Goal: Information Seeking & Learning: Check status

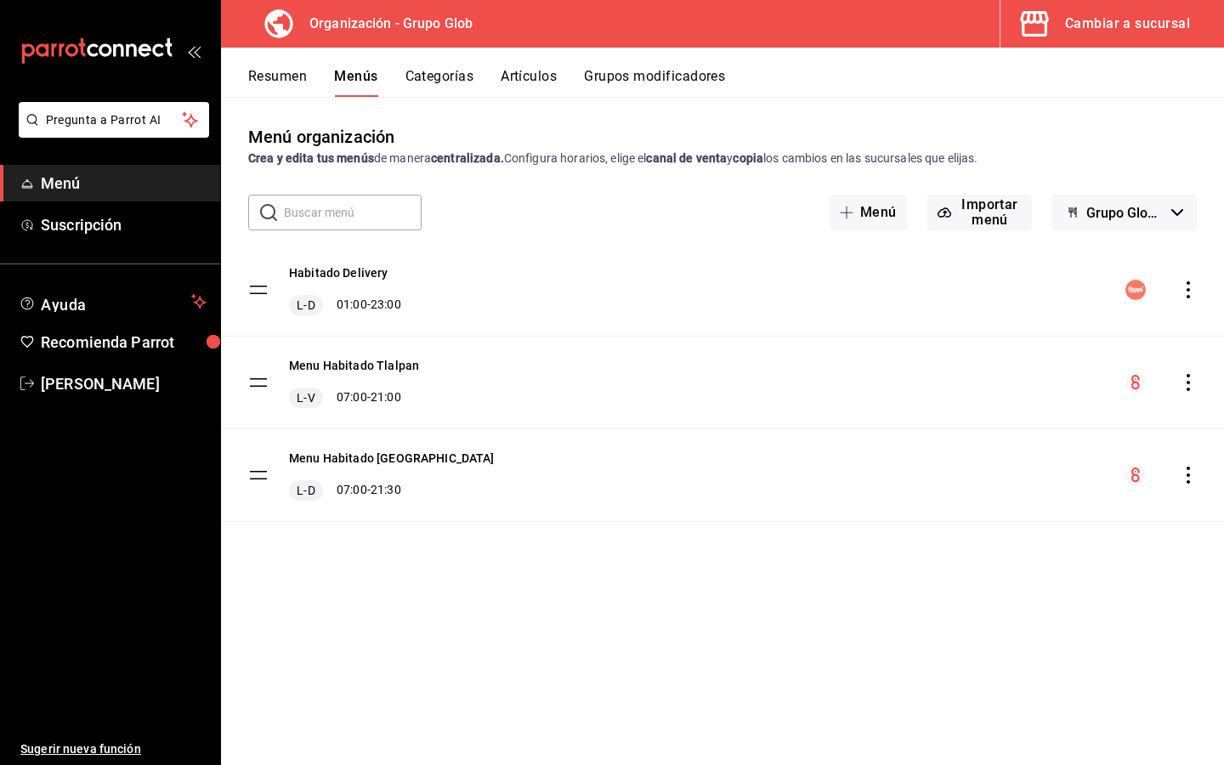
click at [1172, 43] on button "Cambiar a sucursal" at bounding box center [1105, 24] width 210 height 48
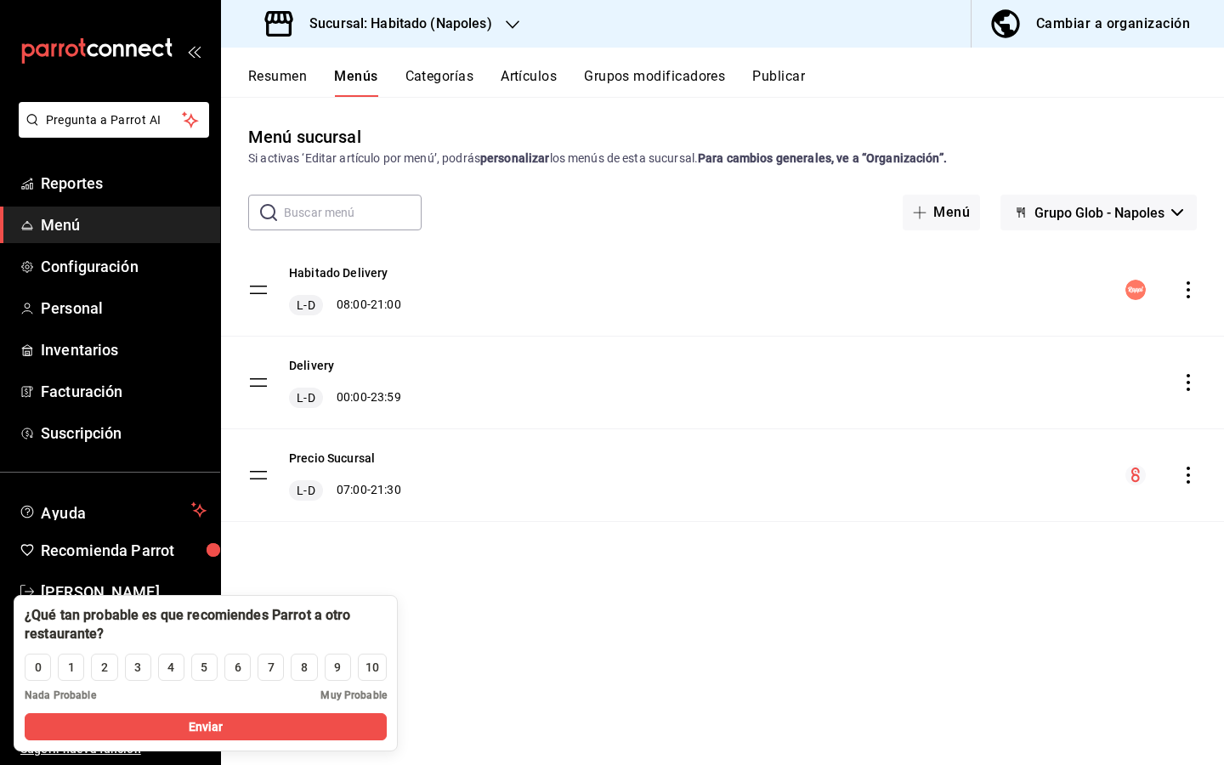
click at [794, 303] on div "Habitado Delivery L-D 08:00 - 21:00" at bounding box center [722, 290] width 1003 height 92
click at [149, 177] on span "Reportes" at bounding box center [124, 183] width 166 height 23
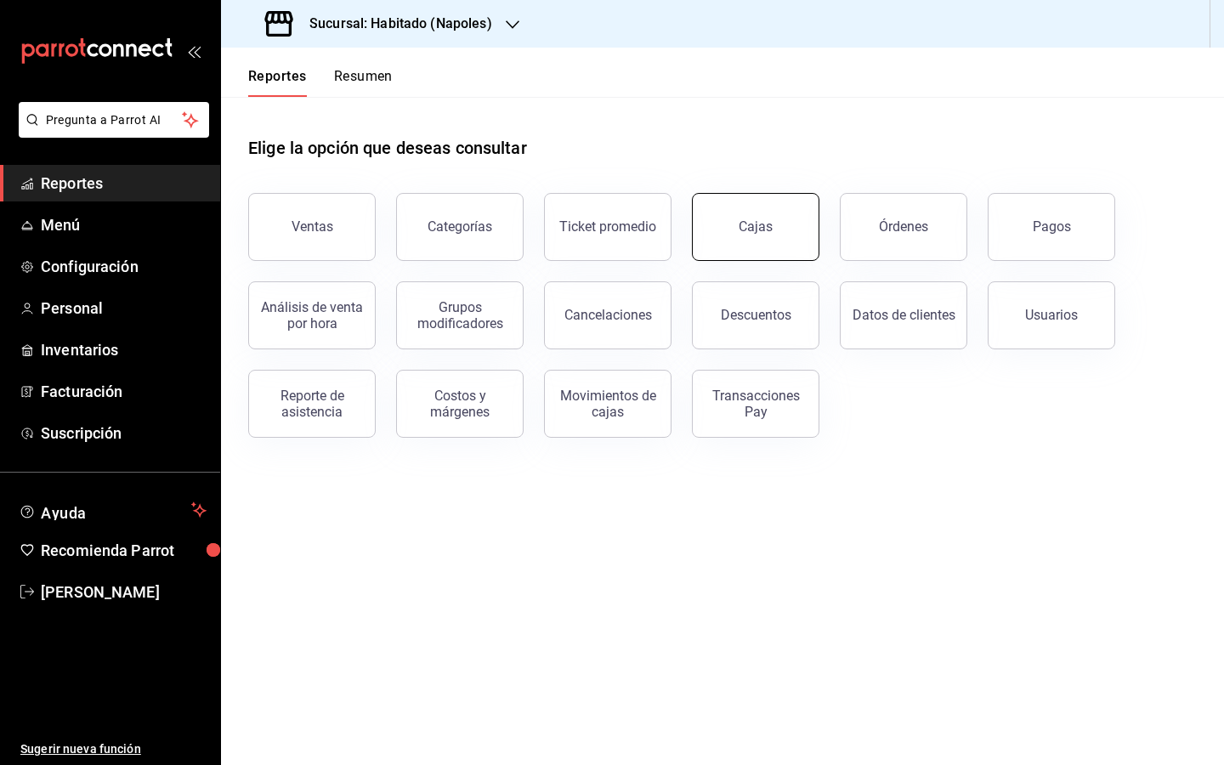
click at [764, 218] on button "Cajas" at bounding box center [756, 227] width 128 height 68
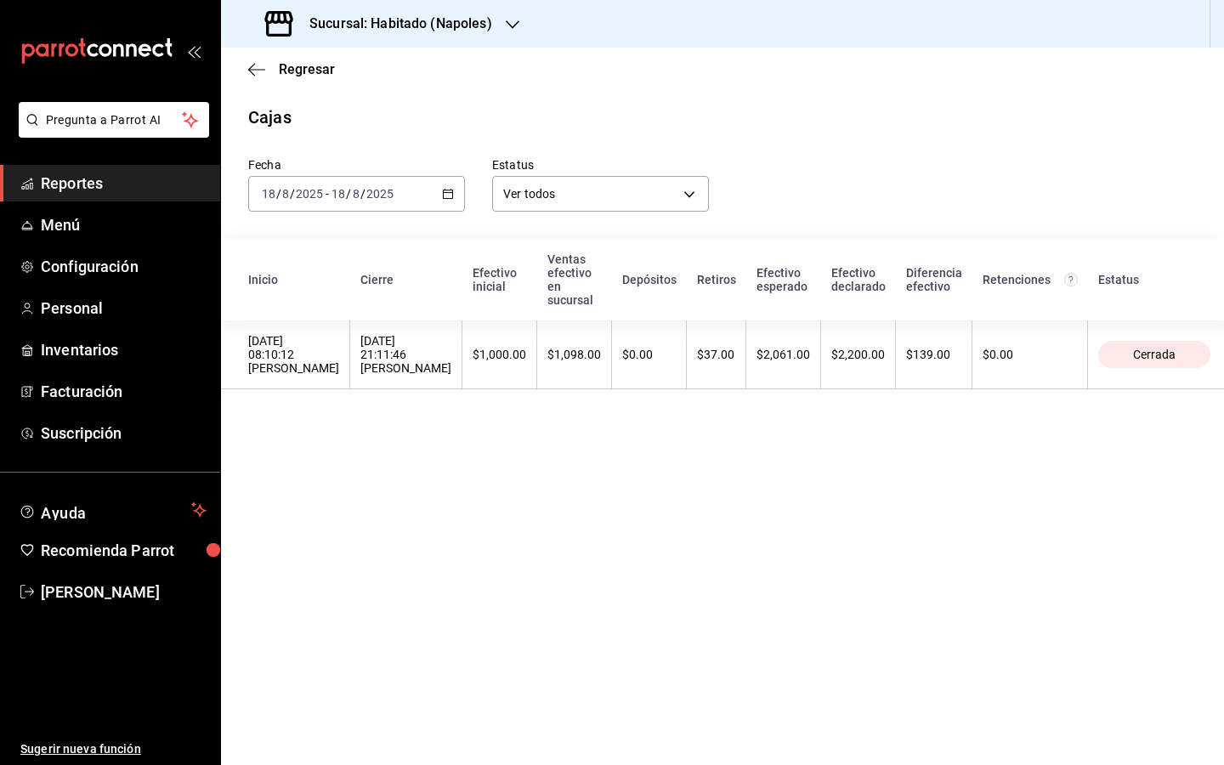
click at [452, 191] on \(Stroke\) "button" at bounding box center [448, 194] width 10 height 9
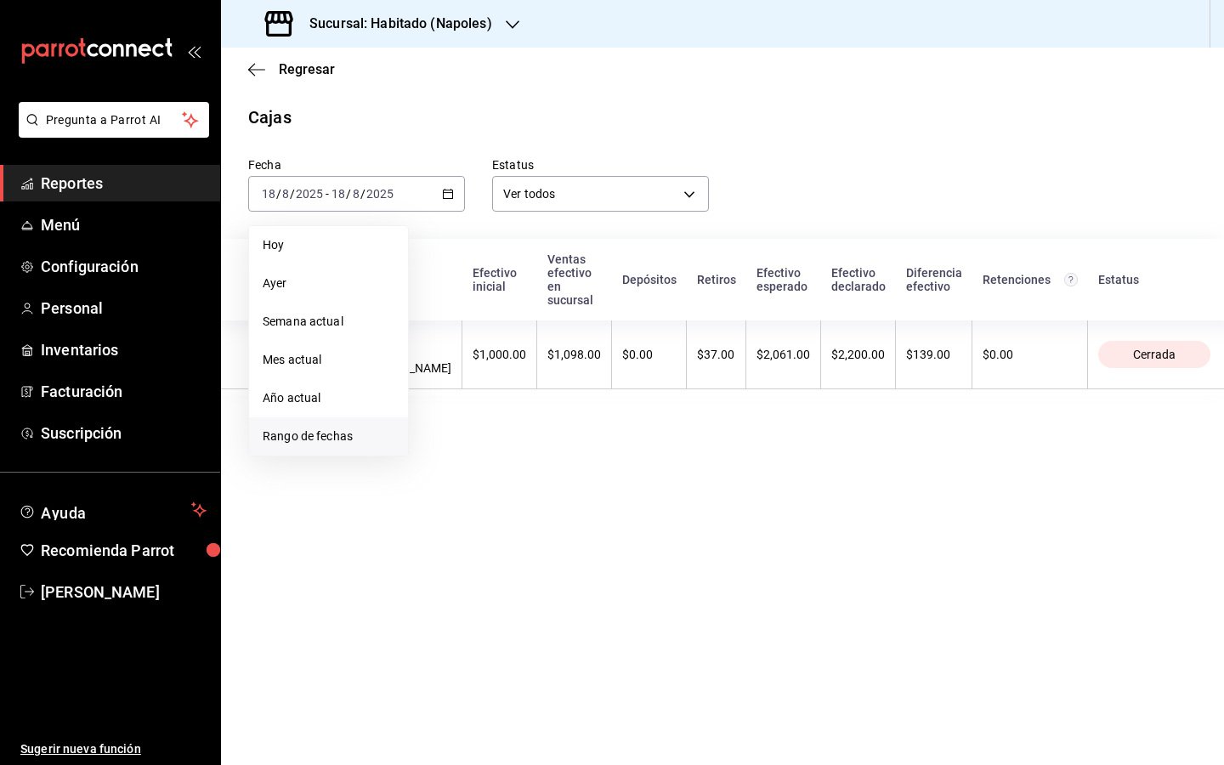
click at [326, 436] on span "Rango de fechas" at bounding box center [329, 437] width 132 height 18
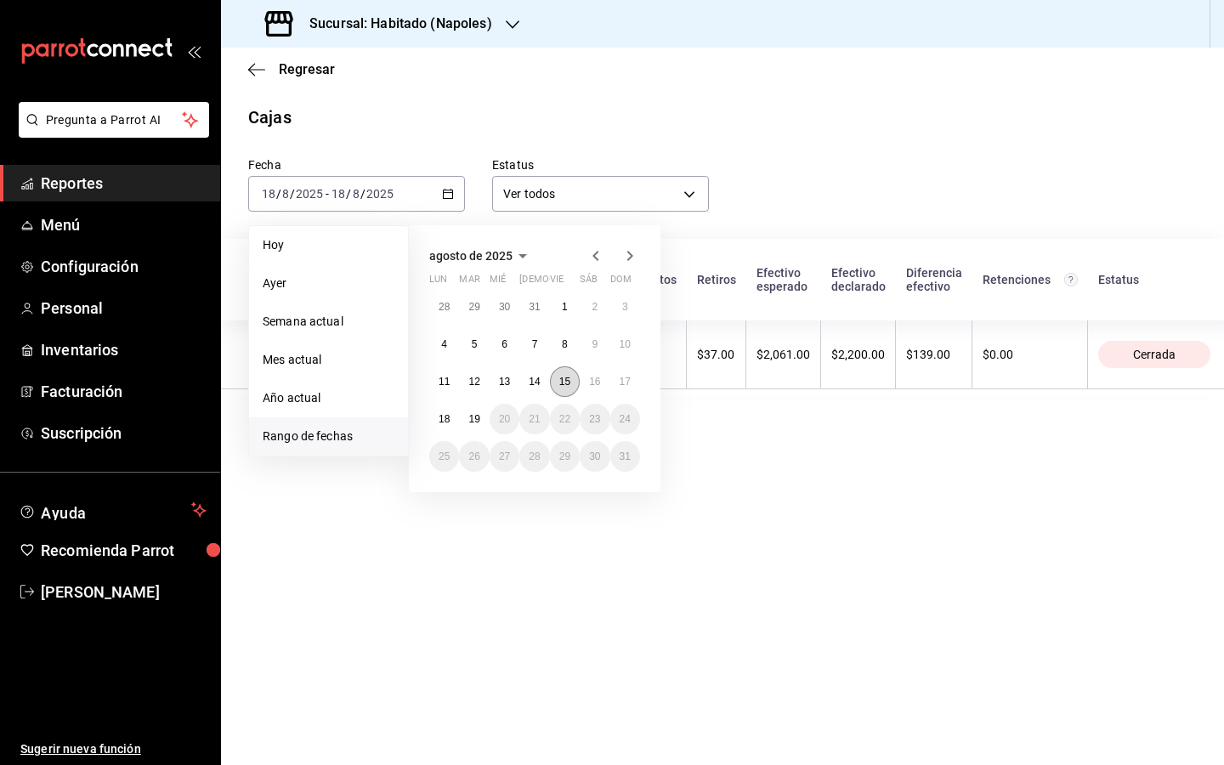
click at [570, 386] on abbr "15" at bounding box center [564, 382] width 11 height 12
click at [447, 428] on button "18" at bounding box center [444, 419] width 30 height 31
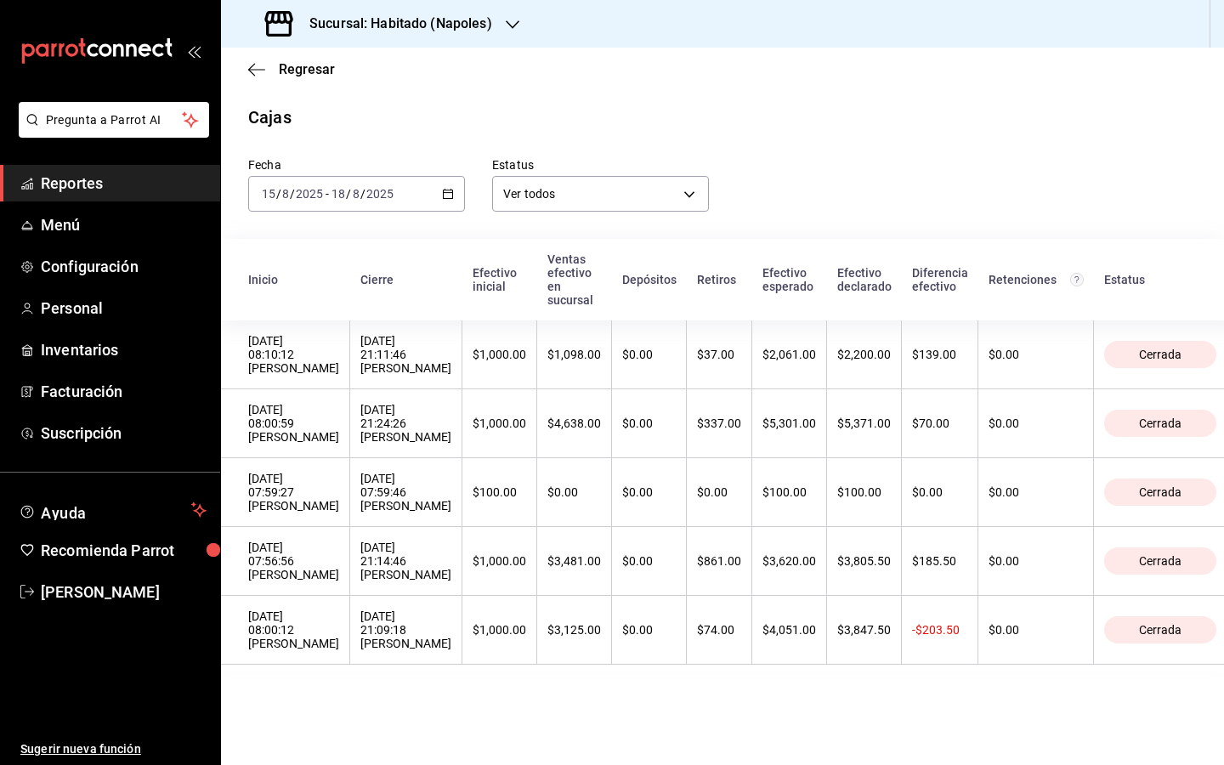
click at [161, 184] on span "Reportes" at bounding box center [124, 183] width 166 height 23
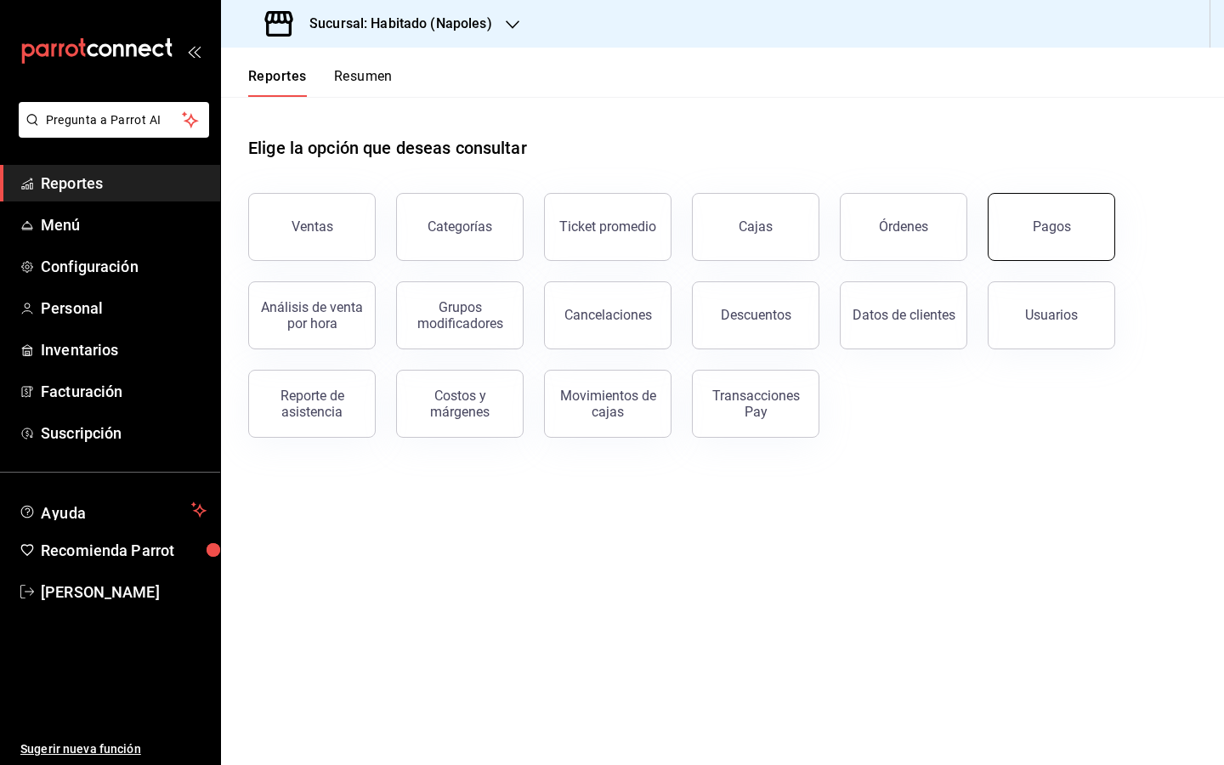
click at [1064, 236] on button "Pagos" at bounding box center [1052, 227] width 128 height 68
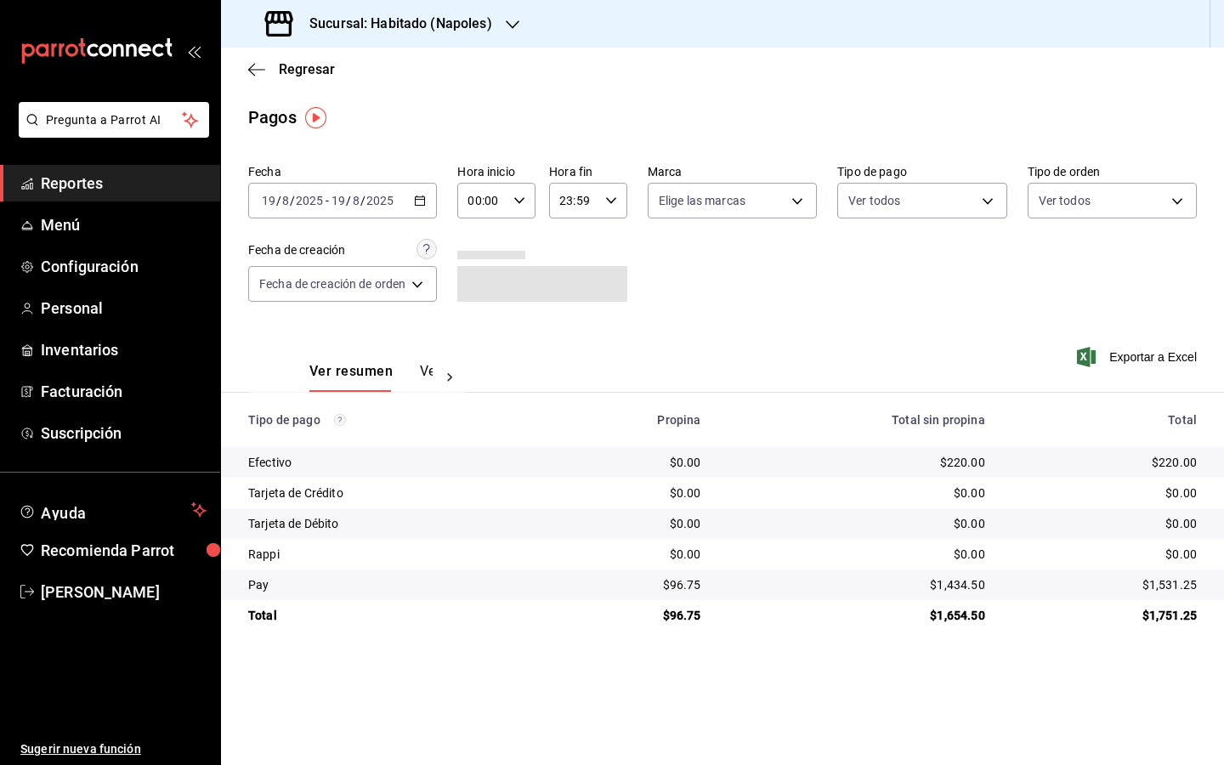
click at [433, 196] on div "[DATE] [DATE] - [DATE] [DATE]" at bounding box center [342, 201] width 189 height 36
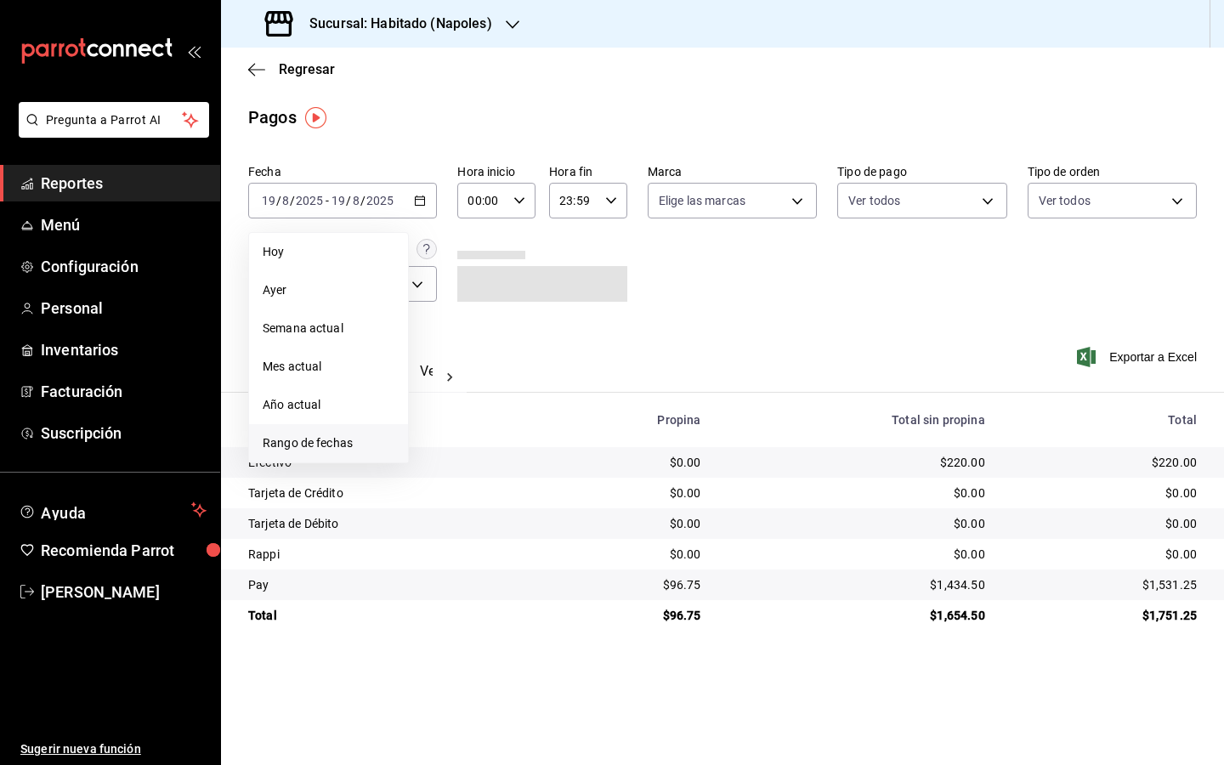
click at [298, 442] on span "Rango de fechas" at bounding box center [329, 443] width 132 height 18
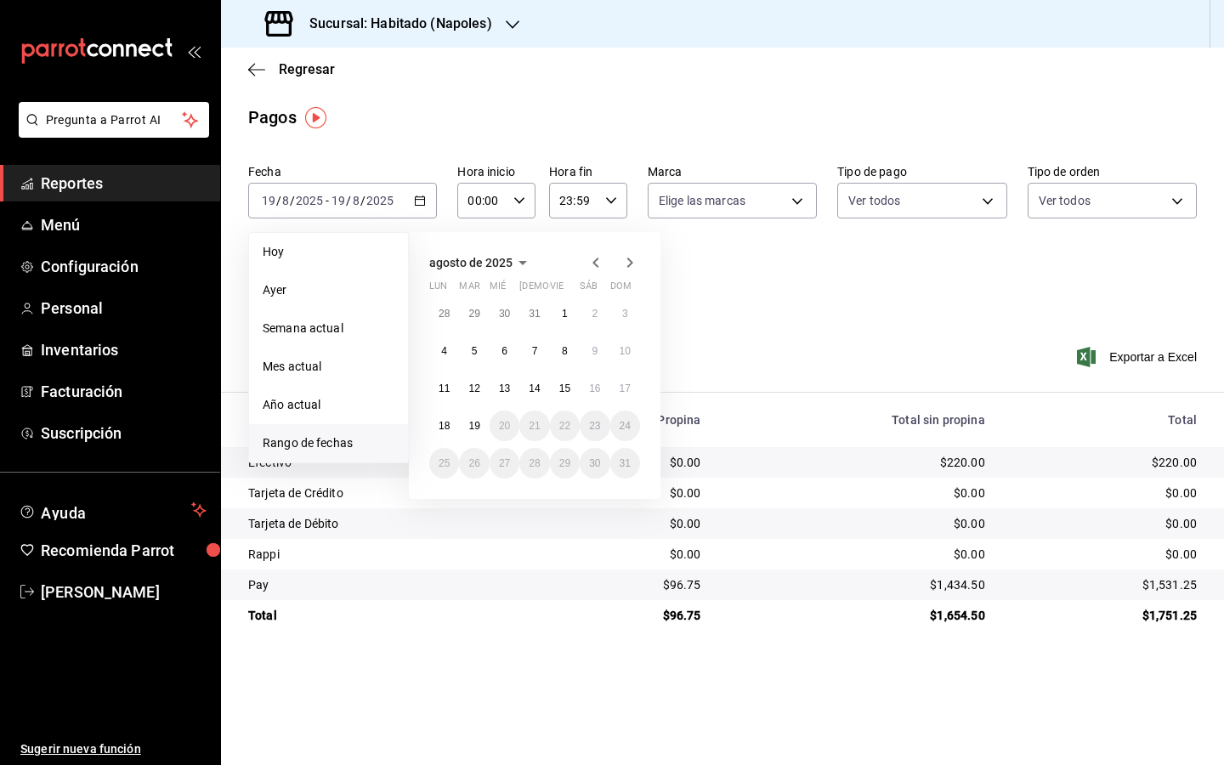
click at [447, 376] on button "11" at bounding box center [444, 388] width 30 height 31
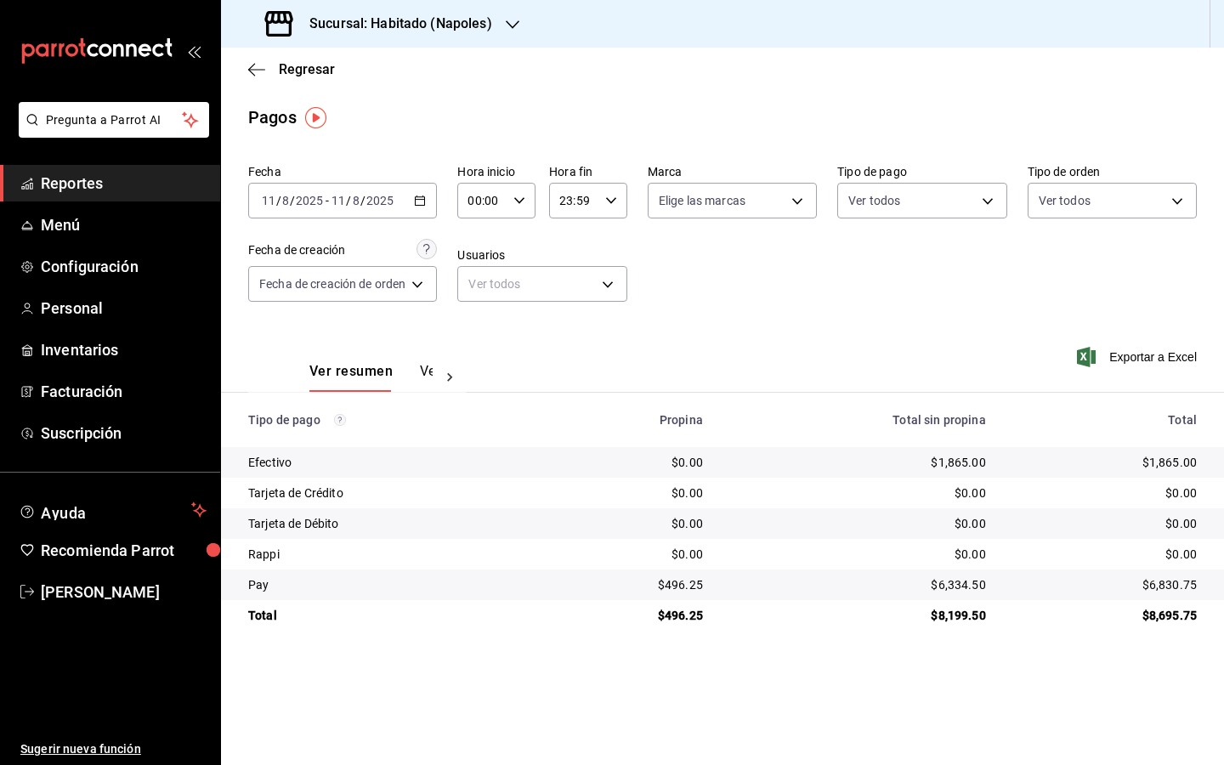
click at [413, 207] on div "[DATE] [DATE] - [DATE] [DATE]" at bounding box center [342, 201] width 189 height 36
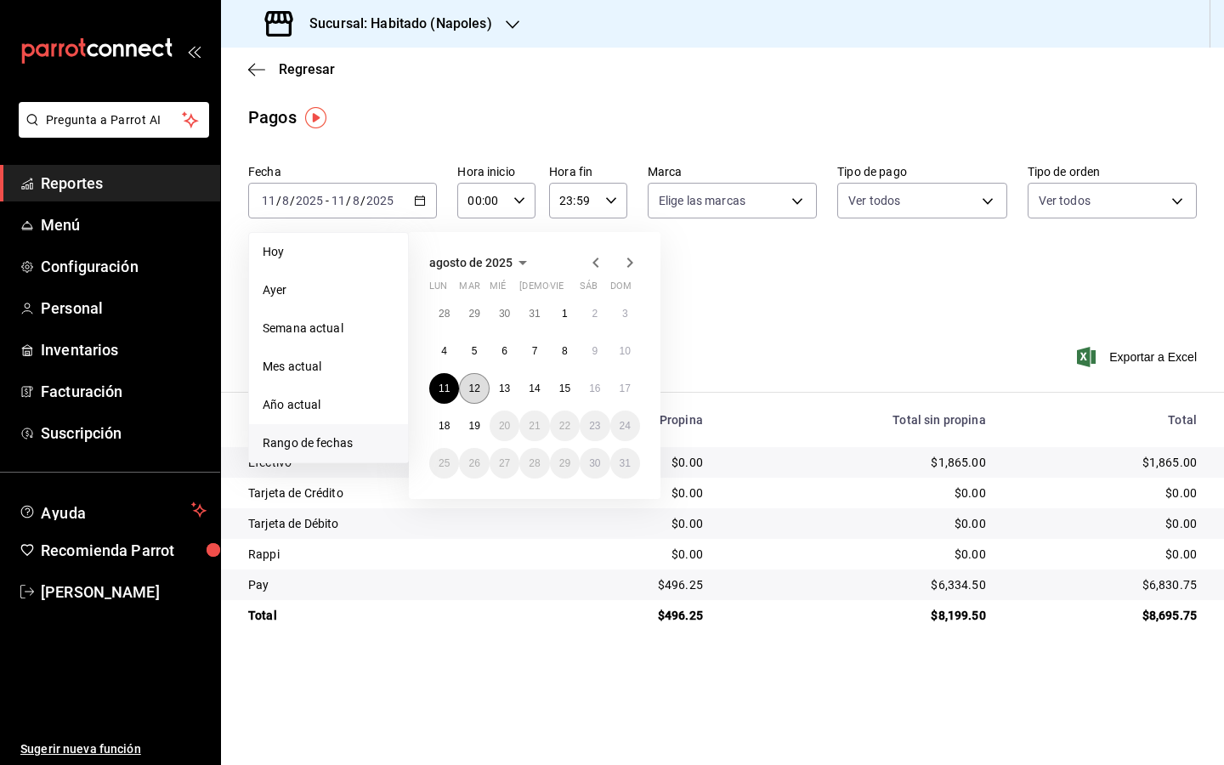
click at [483, 393] on button "12" at bounding box center [474, 388] width 30 height 31
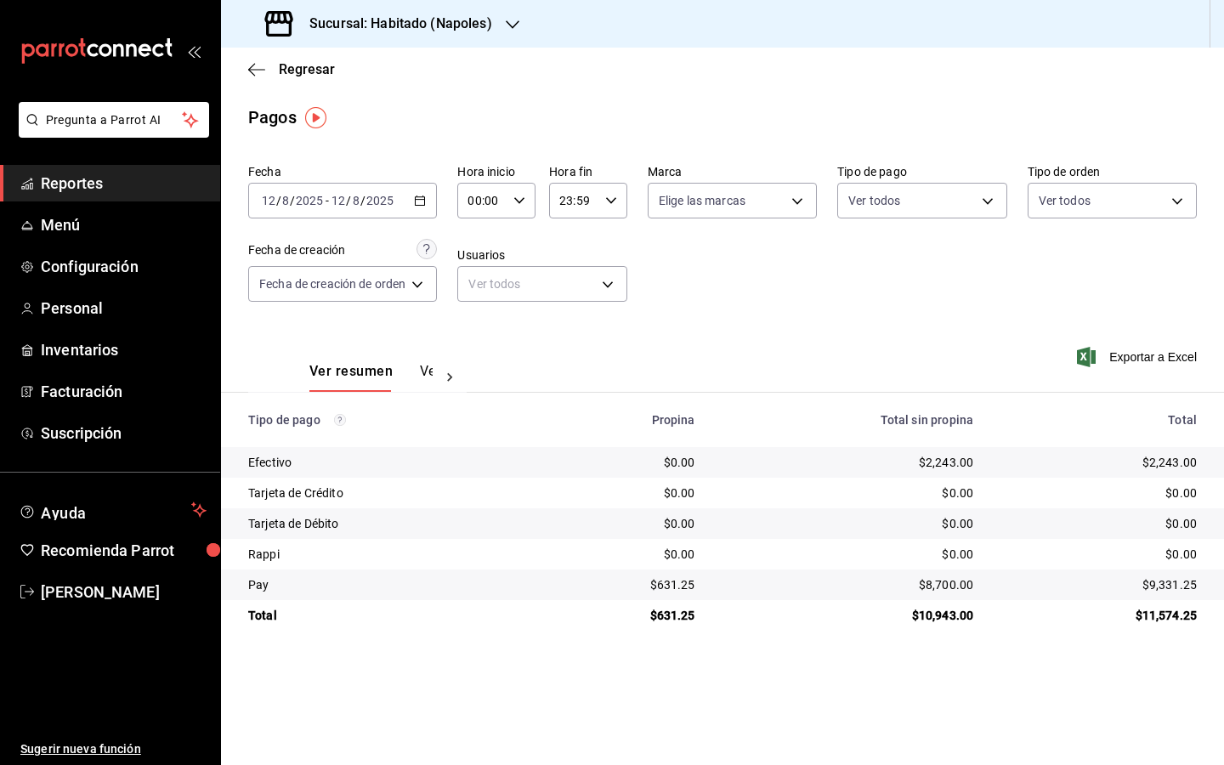
click at [429, 195] on div "[DATE] [DATE] - [DATE] [DATE]" at bounding box center [342, 201] width 189 height 36
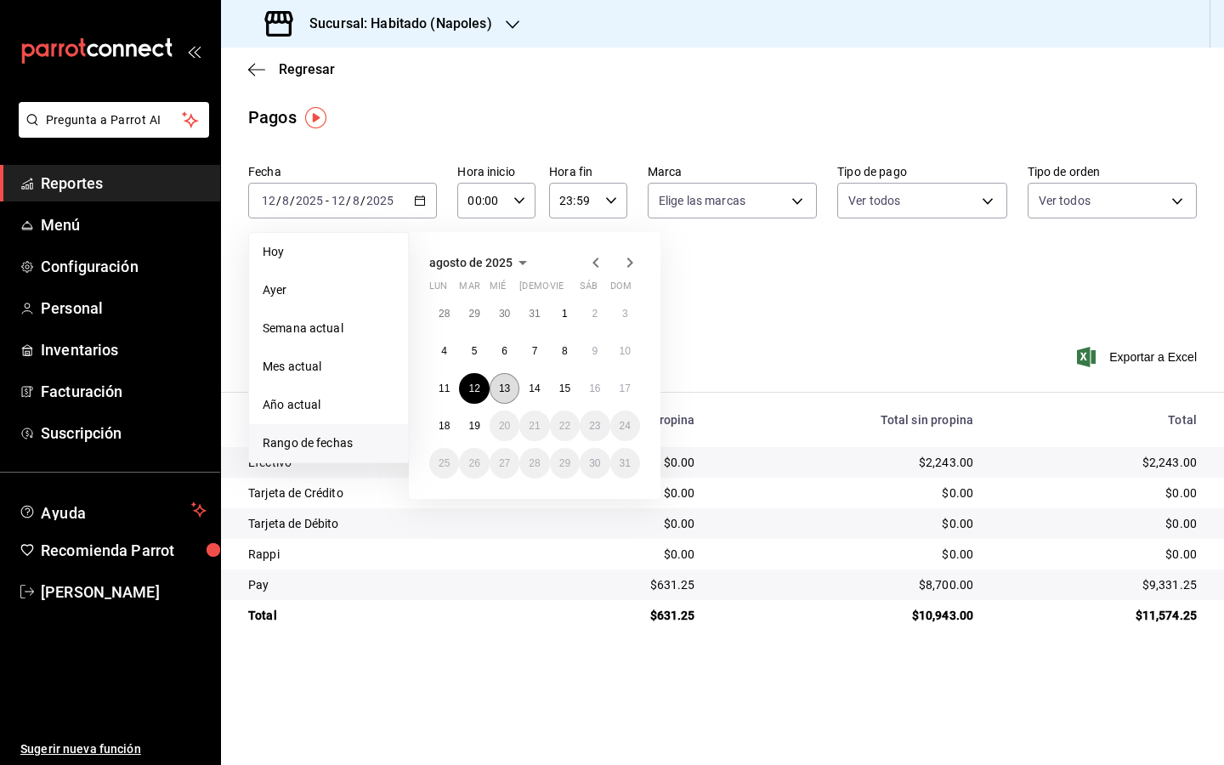
click at [506, 387] on abbr "13" at bounding box center [504, 389] width 11 height 12
click at [506, 387] on div "Ver resumen Ver pagos Exportar a Excel" at bounding box center [722, 367] width 1003 height 90
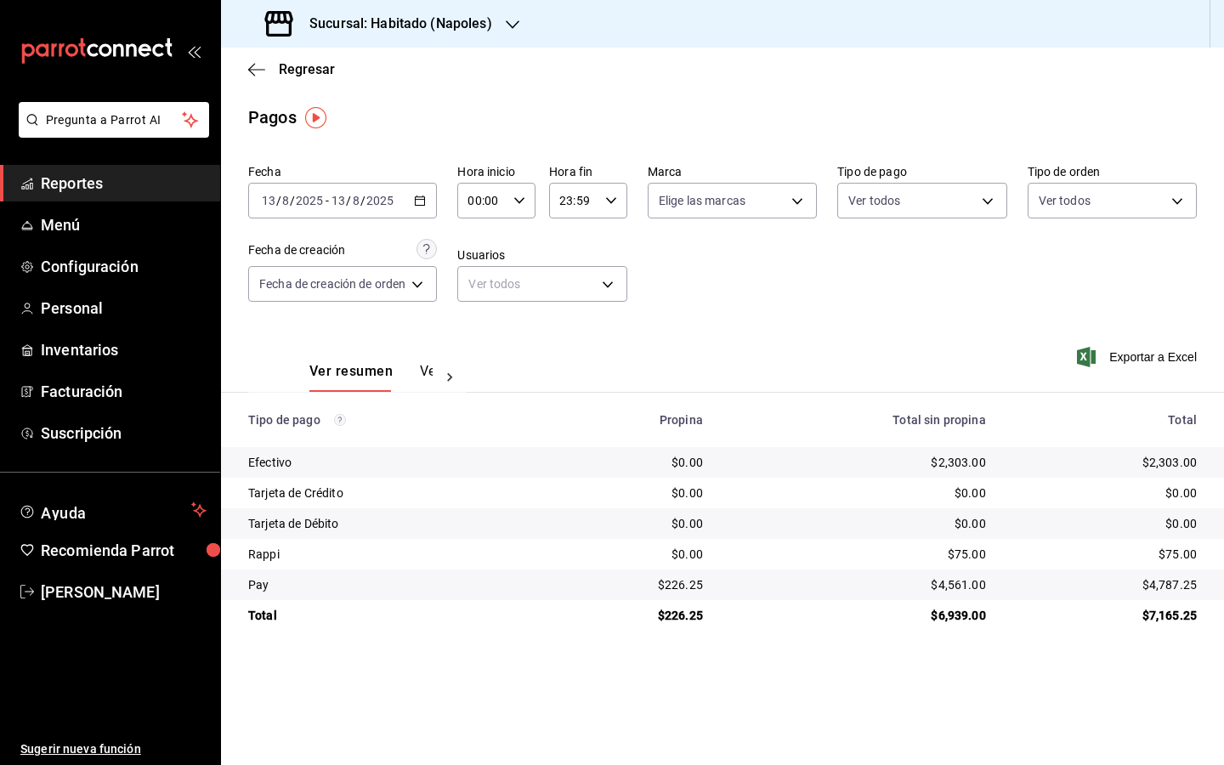
click at [429, 198] on div "[DATE] [DATE] - [DATE] [DATE]" at bounding box center [342, 201] width 189 height 36
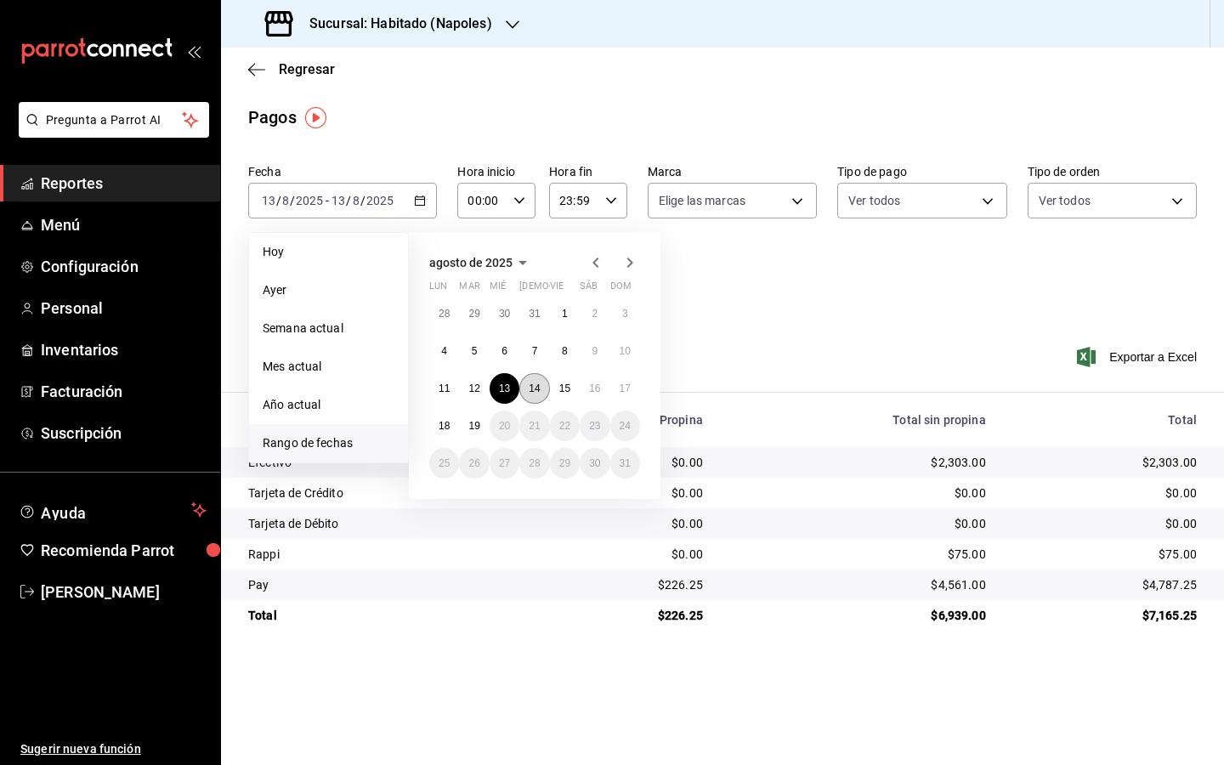
click at [544, 391] on button "14" at bounding box center [534, 388] width 30 height 31
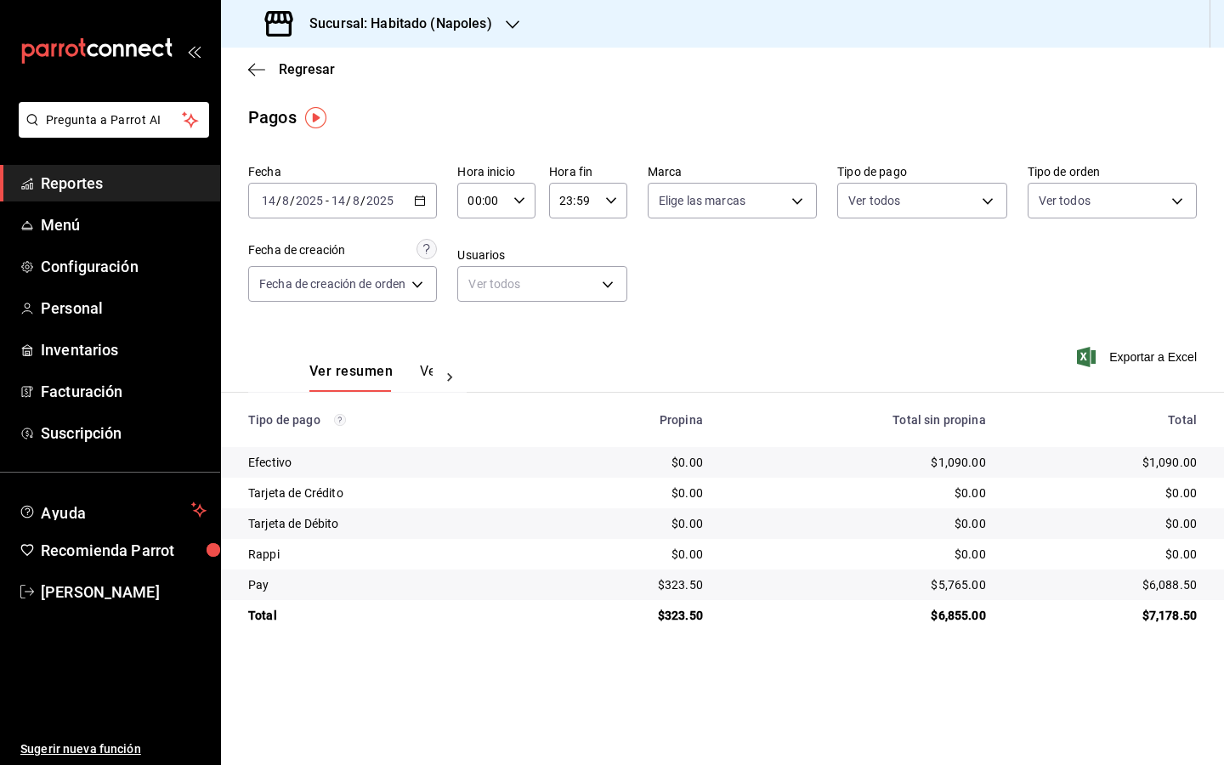
click at [424, 197] on \(Stroke\) "button" at bounding box center [420, 200] width 10 height 9
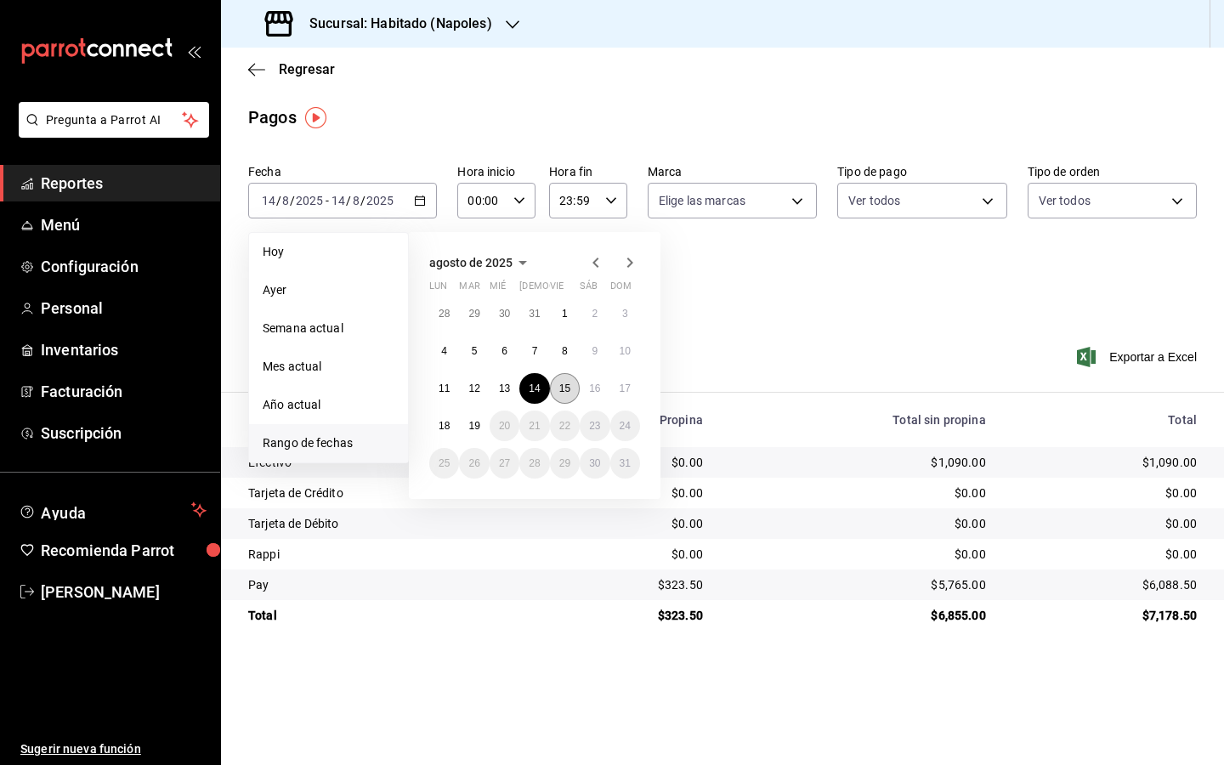
click at [570, 394] on abbr "15" at bounding box center [564, 389] width 11 height 12
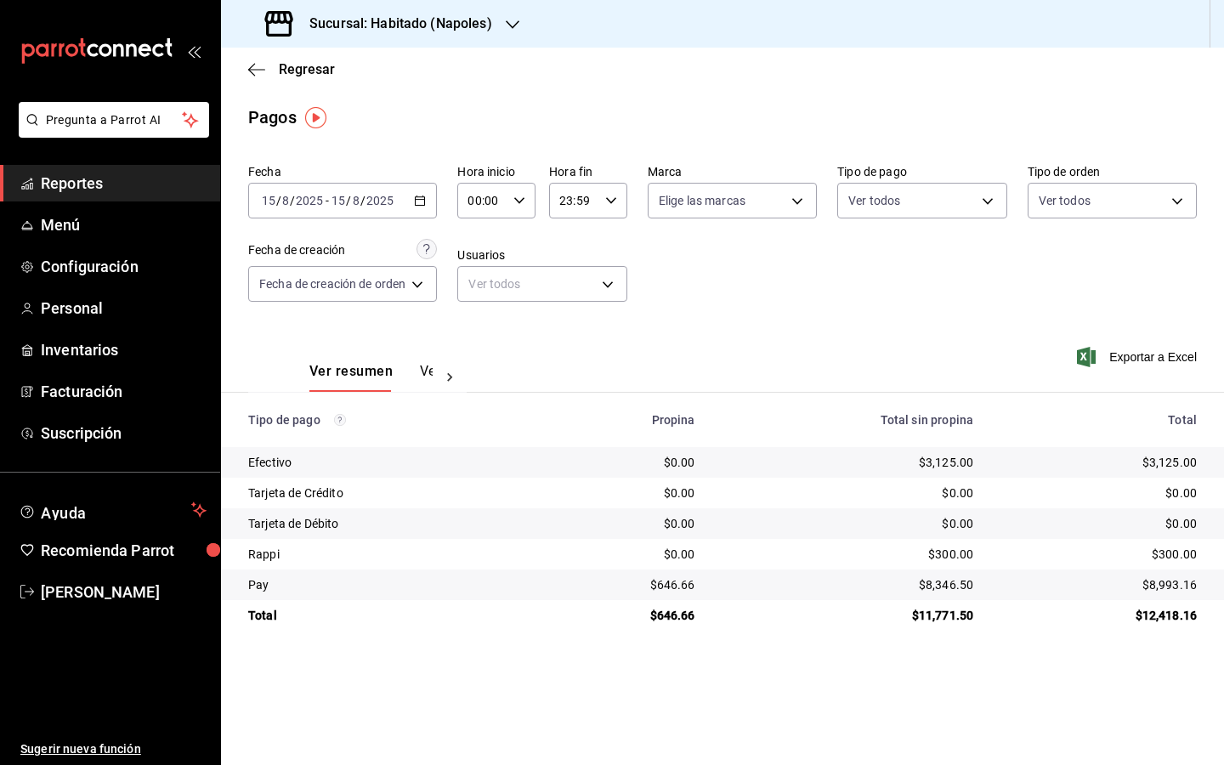
click at [429, 205] on div "[DATE] [DATE] - [DATE] [DATE]" at bounding box center [342, 201] width 189 height 36
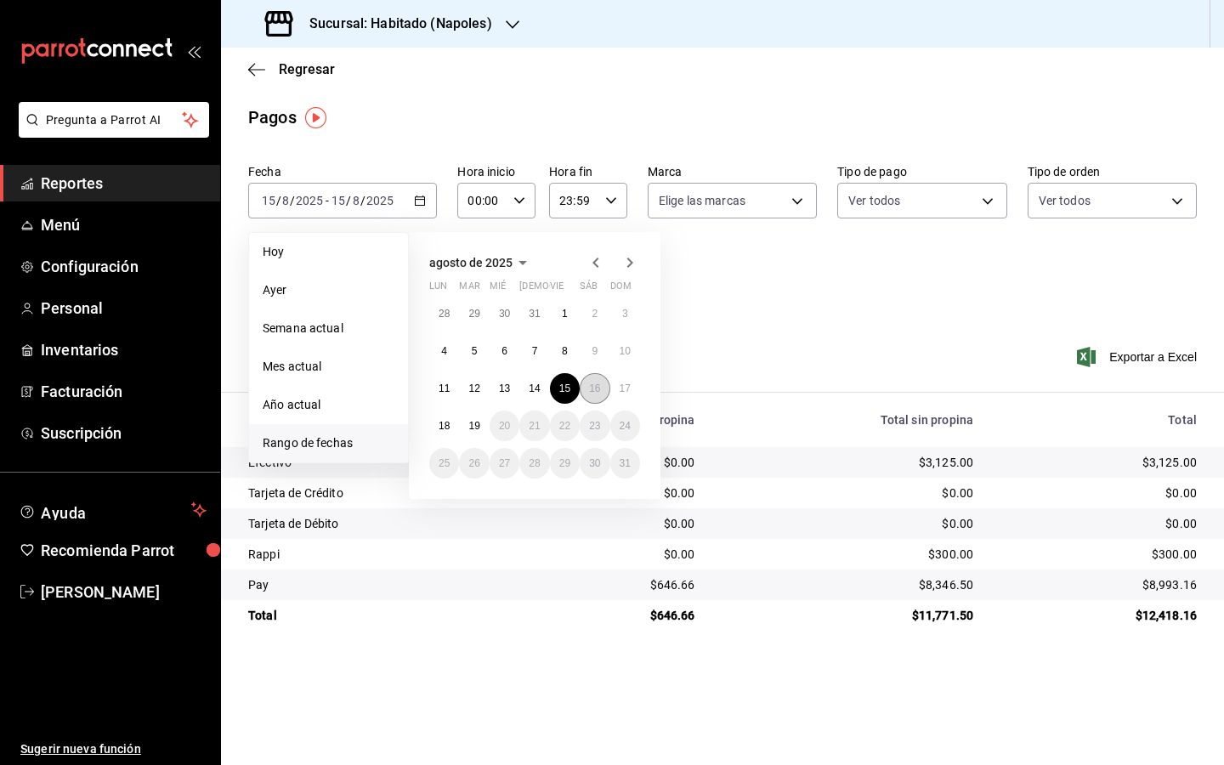
click at [598, 393] on abbr "16" at bounding box center [594, 389] width 11 height 12
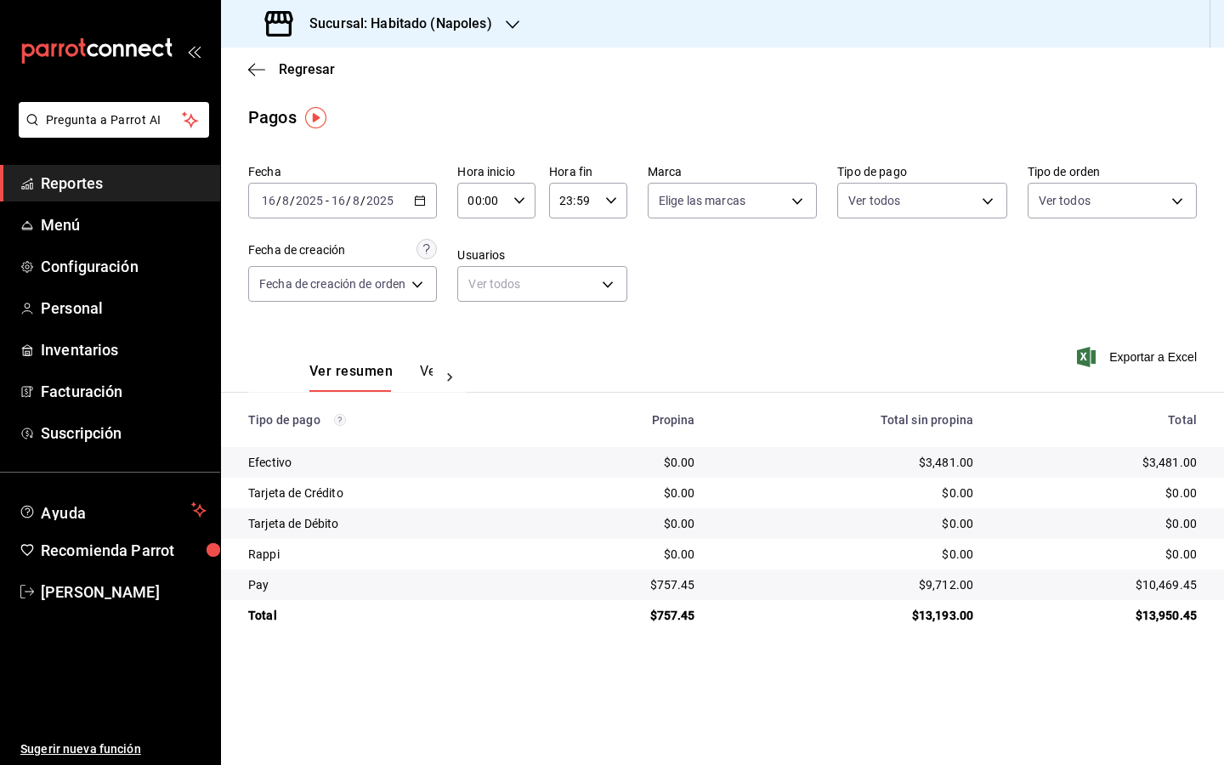
click at [428, 213] on div "[DATE] [DATE] - [DATE] [DATE]" at bounding box center [342, 201] width 189 height 36
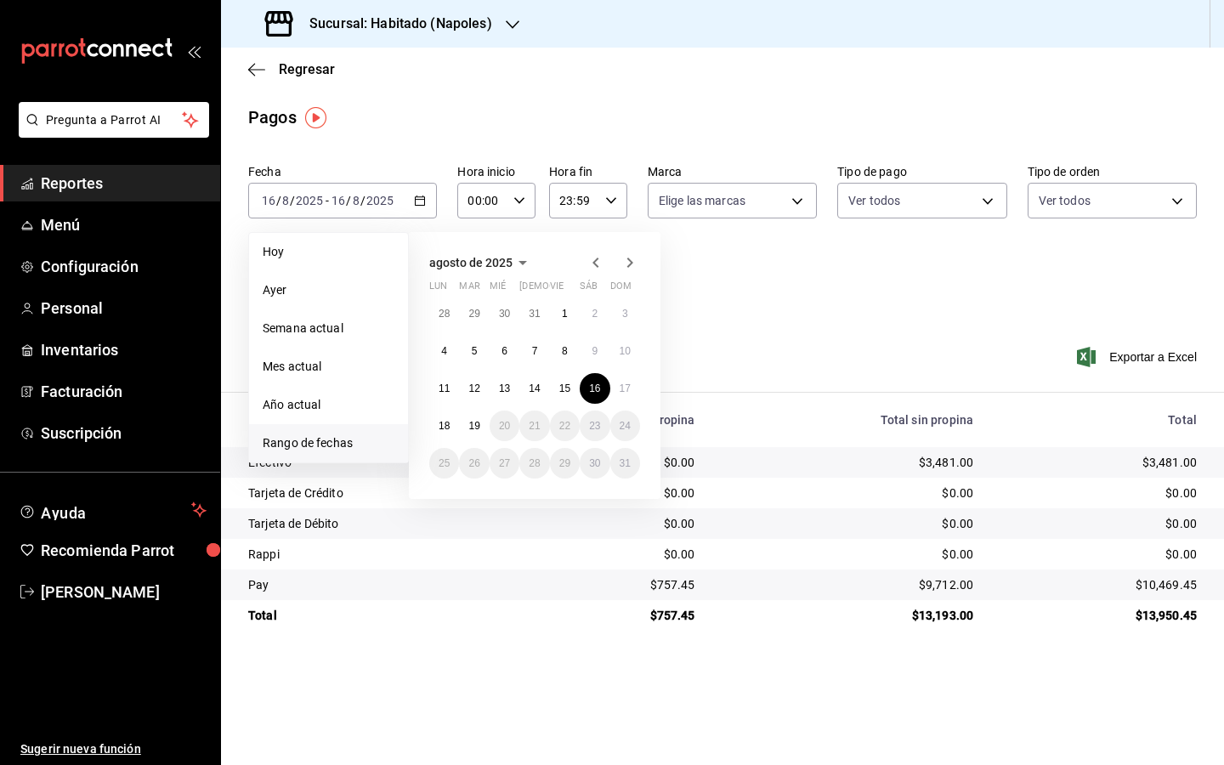
click at [638, 400] on div "28 29 30 31 1 2 3 4 5 6 7 8 9 10 11 12 13 14 15 16 17 18 19 20 21 22 23 24 25 2…" at bounding box center [534, 388] width 211 height 180
click at [638, 395] on button "17" at bounding box center [625, 388] width 30 height 31
